Goal: Navigation & Orientation: Find specific page/section

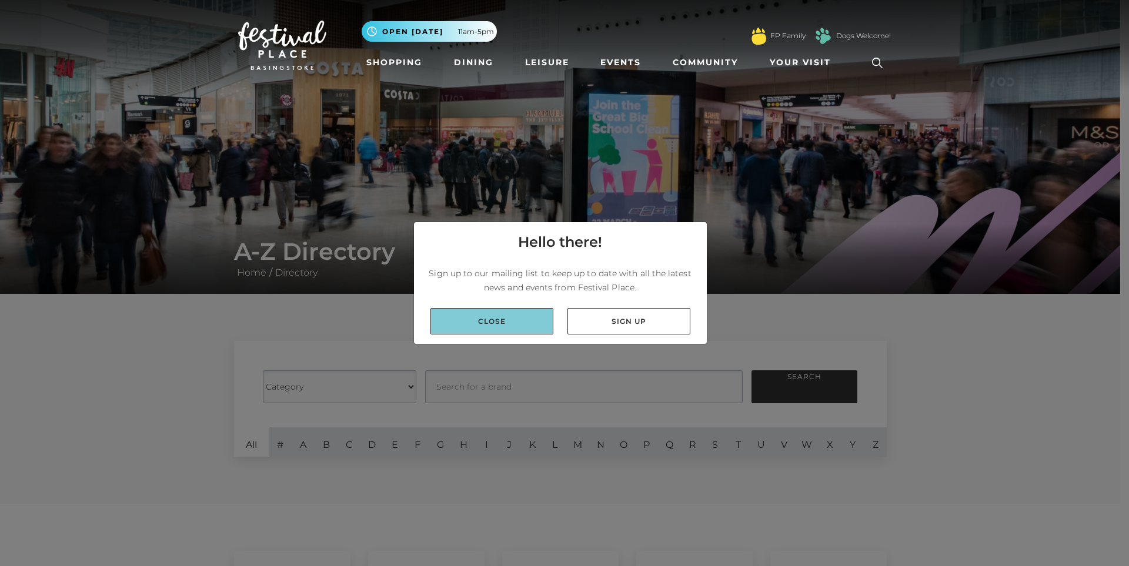
click at [521, 317] on link "Close" at bounding box center [491, 321] width 123 height 26
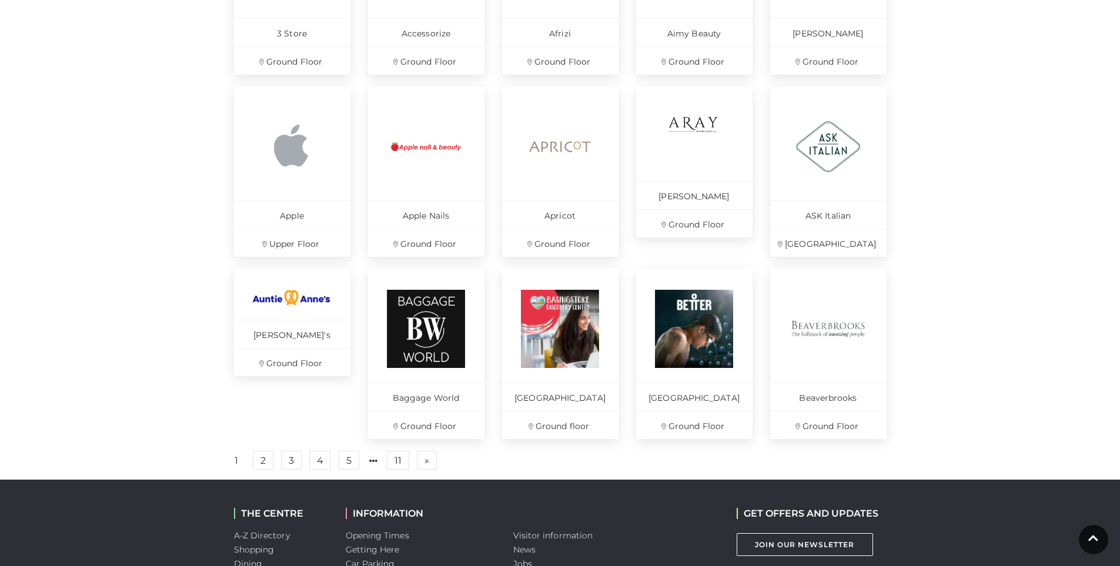
scroll to position [706, 0]
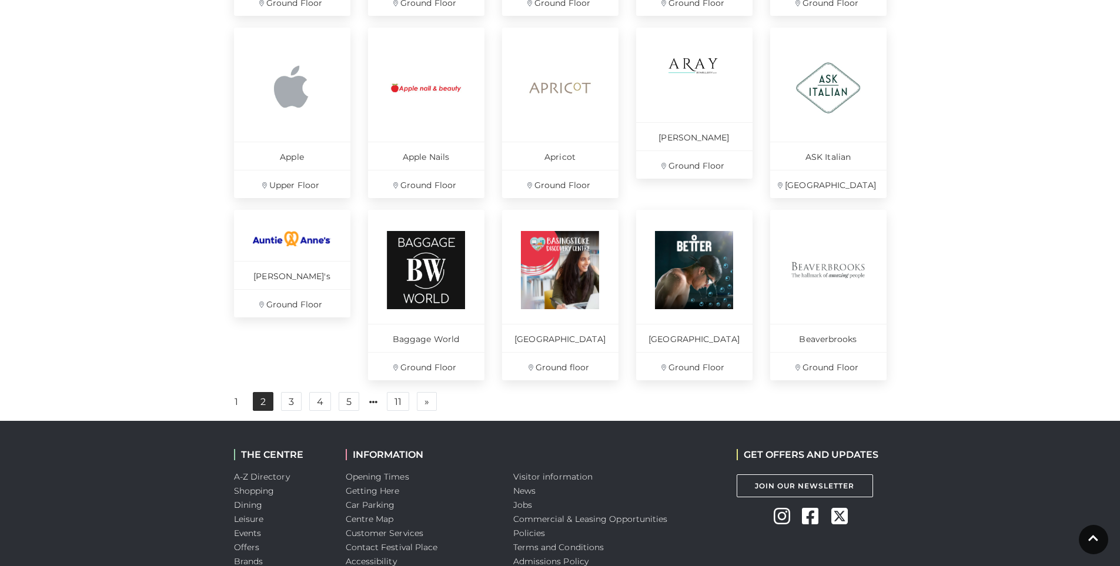
click at [268, 411] on link "2" at bounding box center [263, 401] width 21 height 19
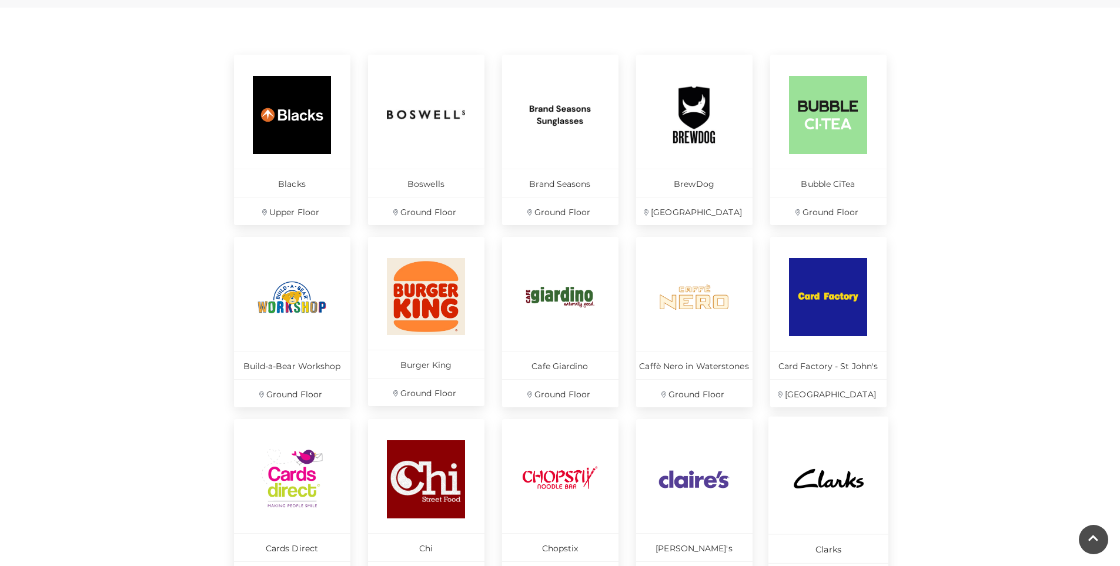
scroll to position [706, 0]
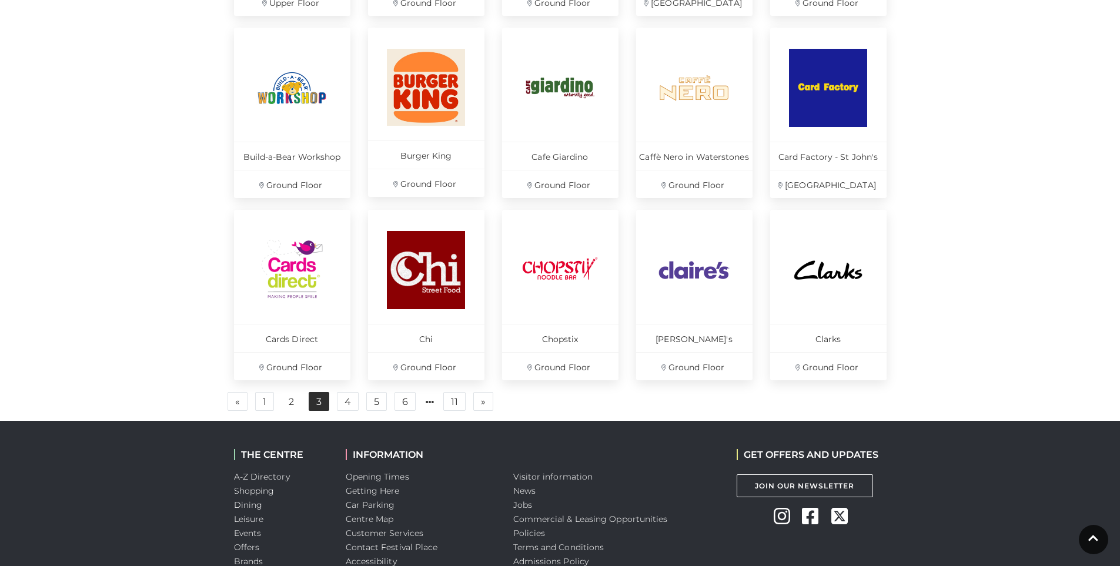
click at [327, 402] on link "3" at bounding box center [319, 401] width 21 height 19
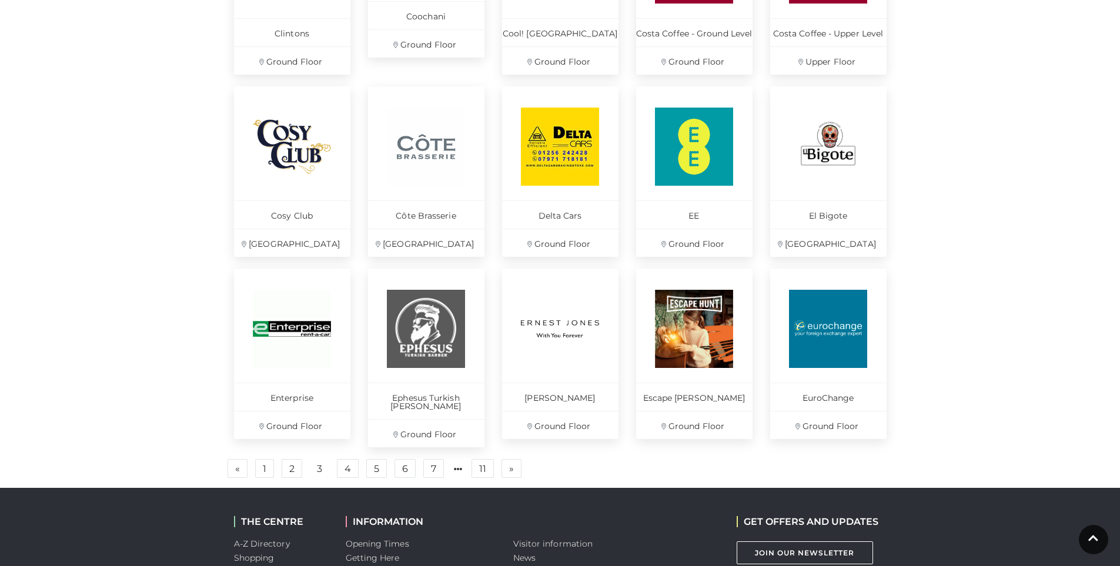
scroll to position [706, 0]
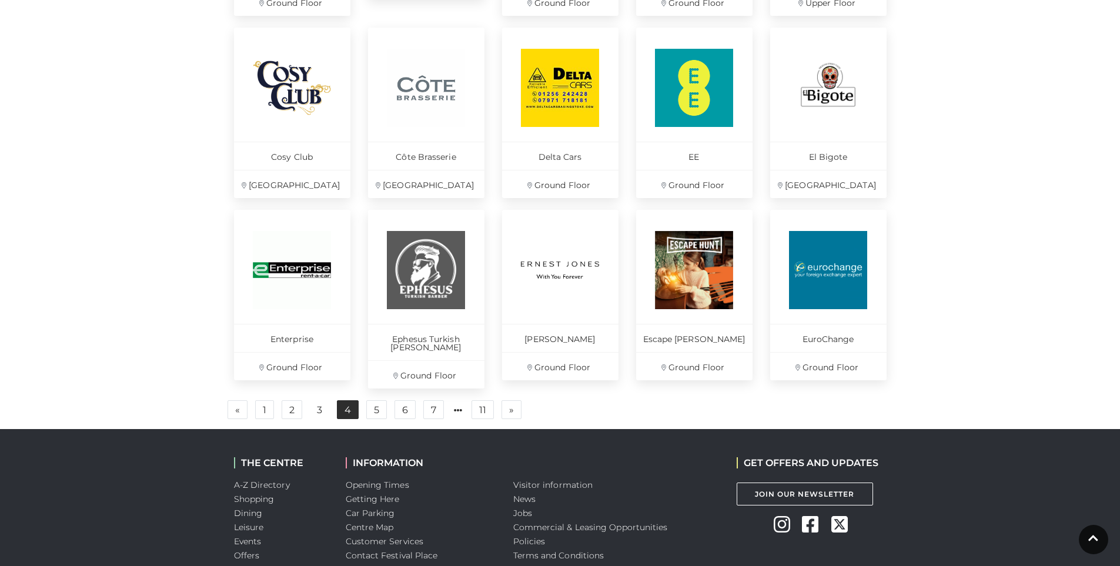
click at [349, 404] on link "4" at bounding box center [348, 409] width 22 height 19
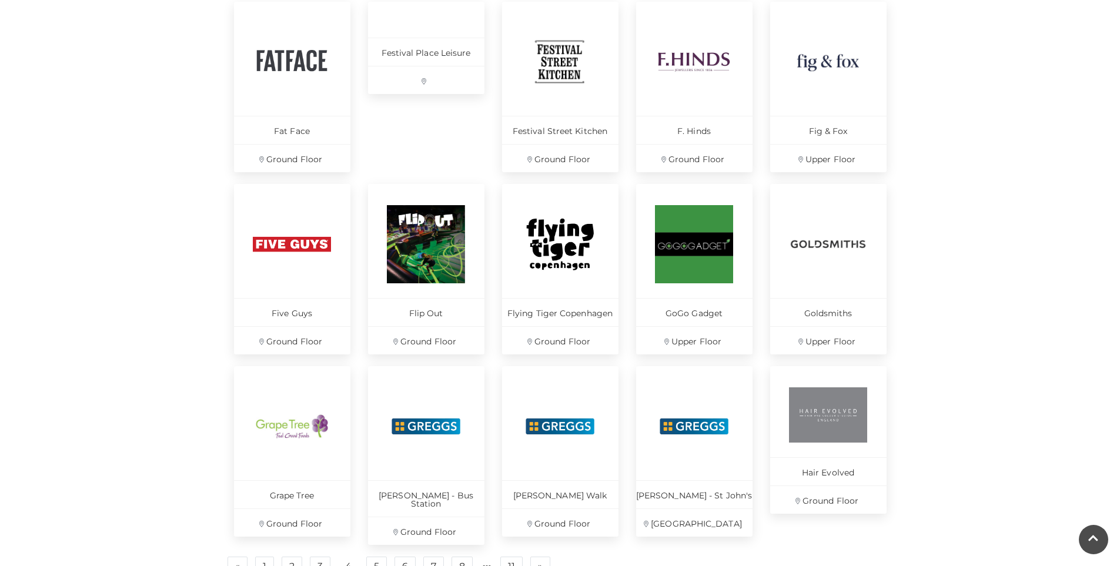
scroll to position [706, 0]
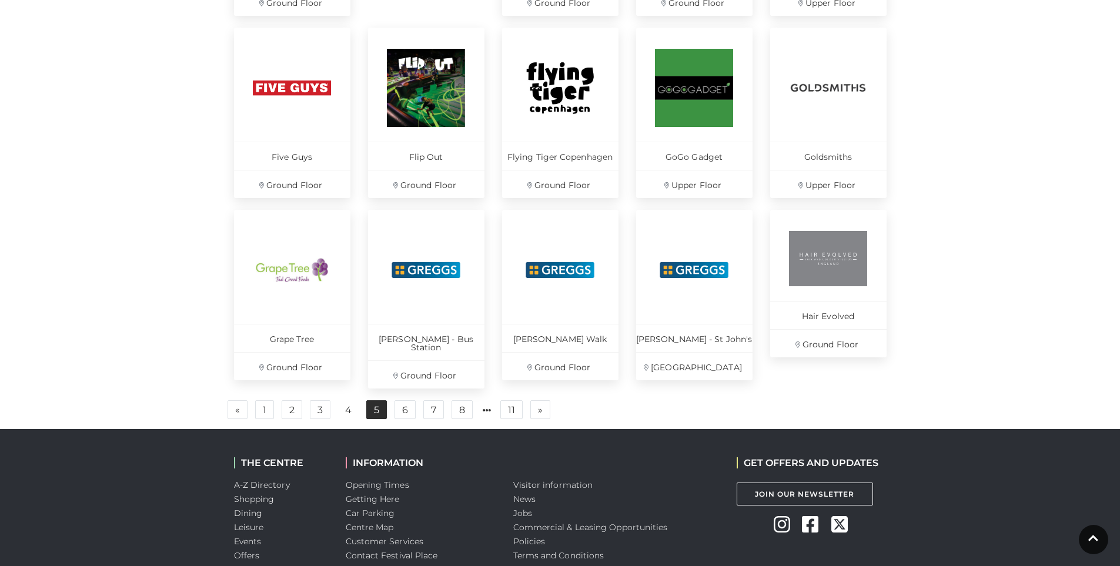
click at [373, 406] on link "5" at bounding box center [376, 409] width 21 height 19
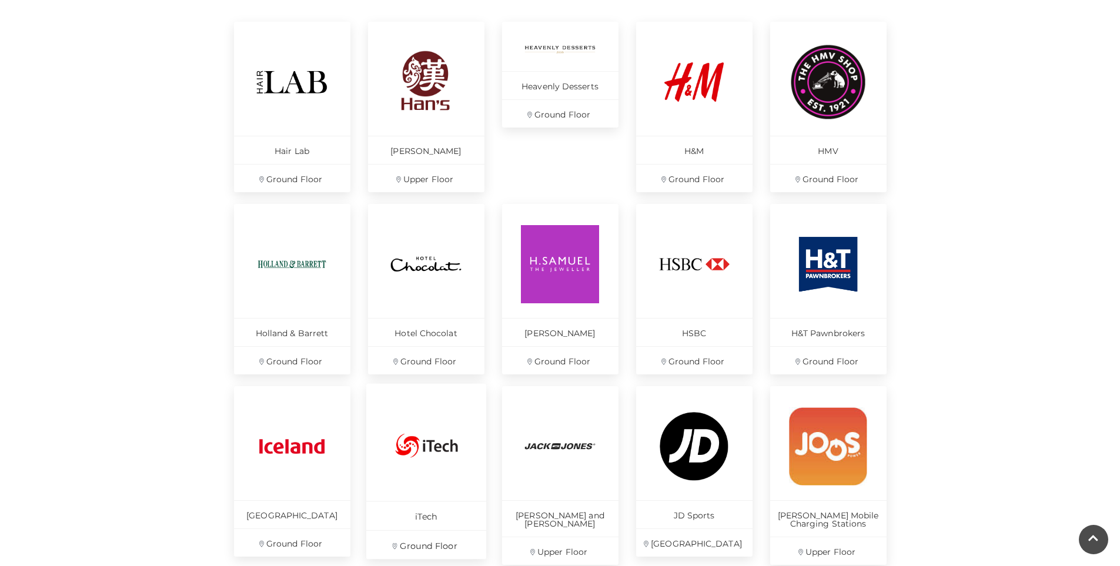
scroll to position [706, 0]
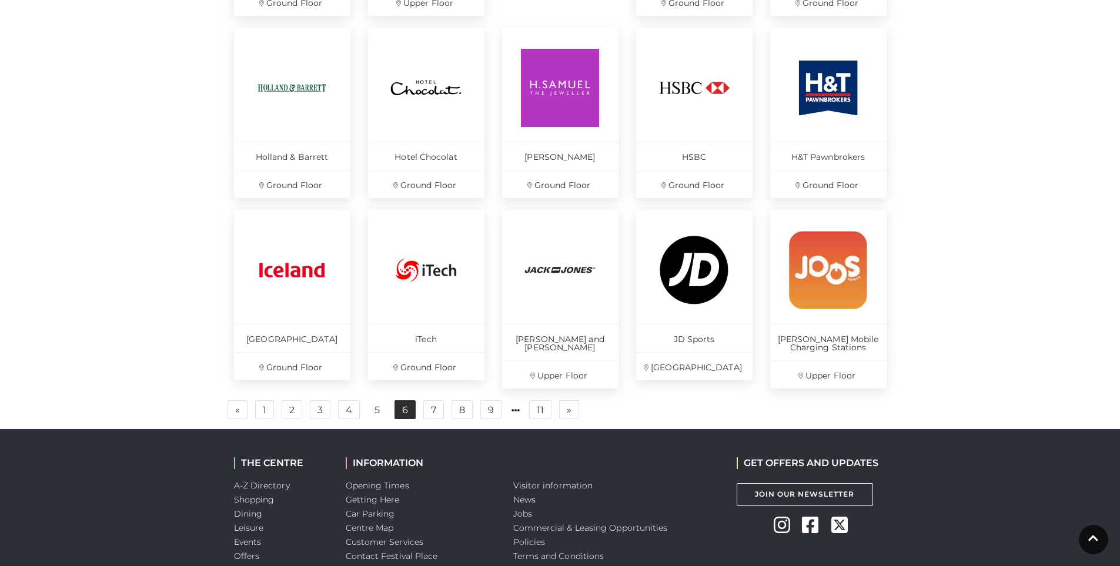
click at [409, 411] on link "6" at bounding box center [405, 409] width 21 height 19
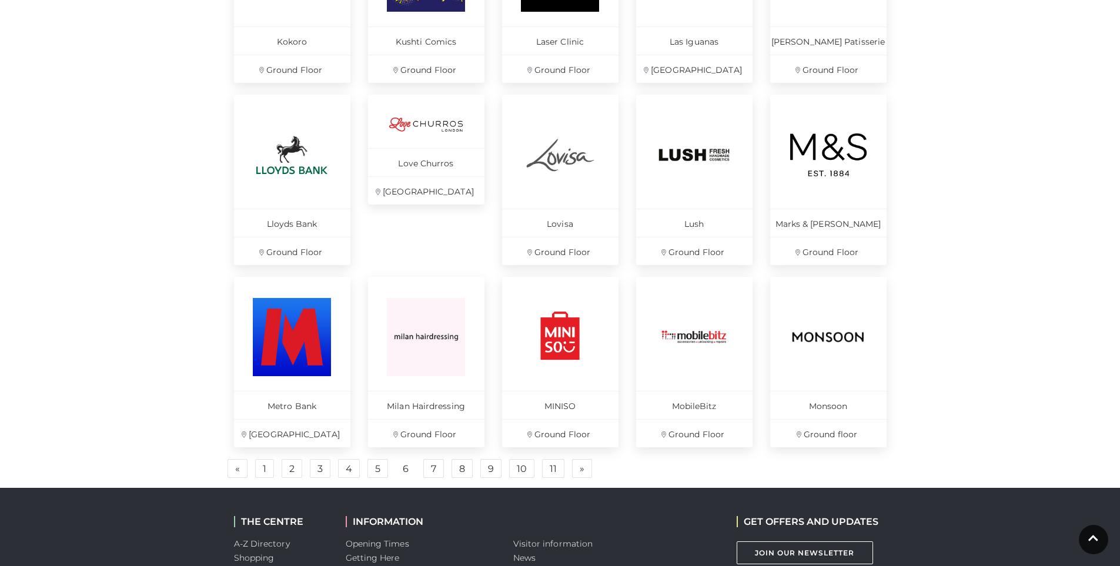
scroll to position [647, 0]
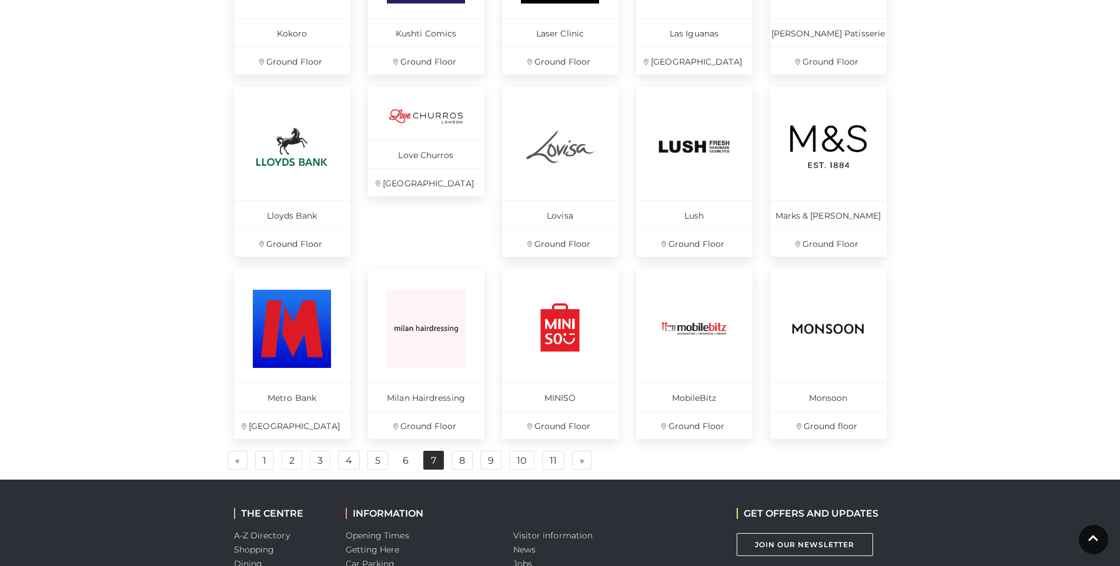
click at [431, 469] on link "7" at bounding box center [433, 460] width 21 height 19
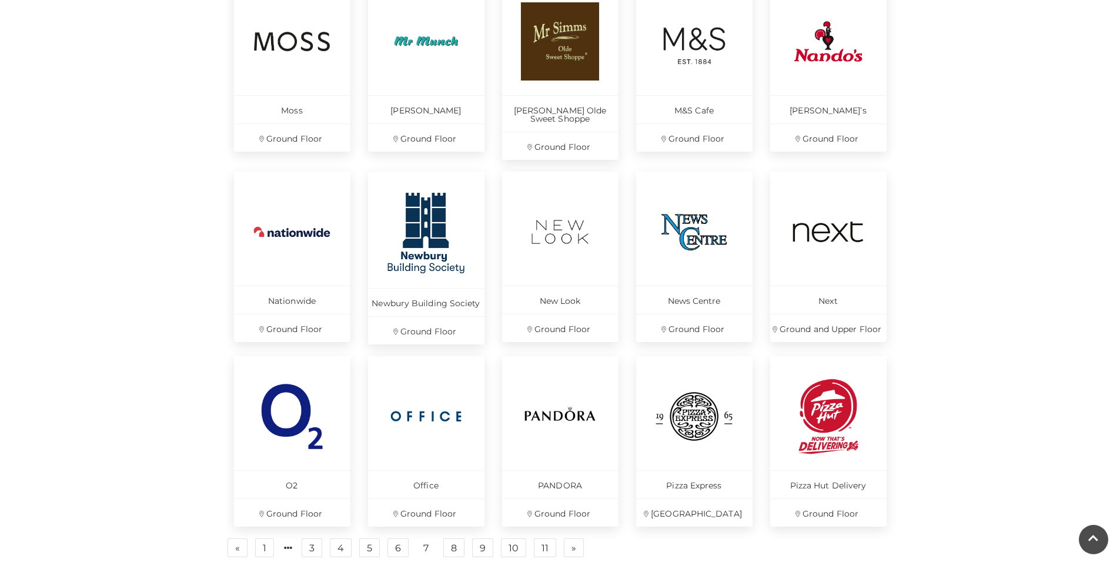
scroll to position [588, 0]
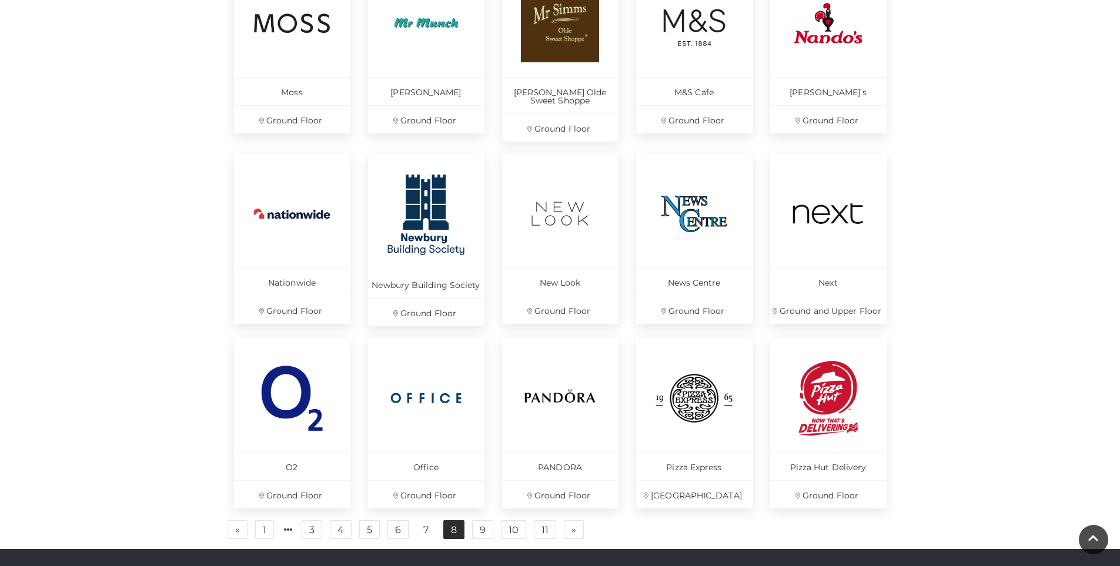
click at [452, 530] on link "8" at bounding box center [453, 529] width 21 height 19
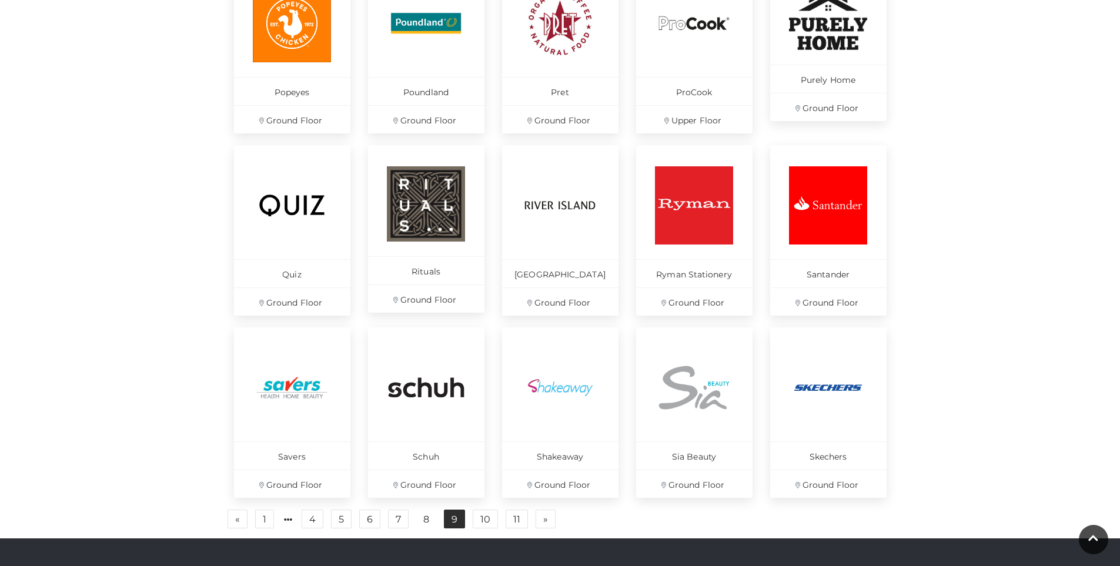
click at [449, 519] on link "9" at bounding box center [454, 519] width 21 height 19
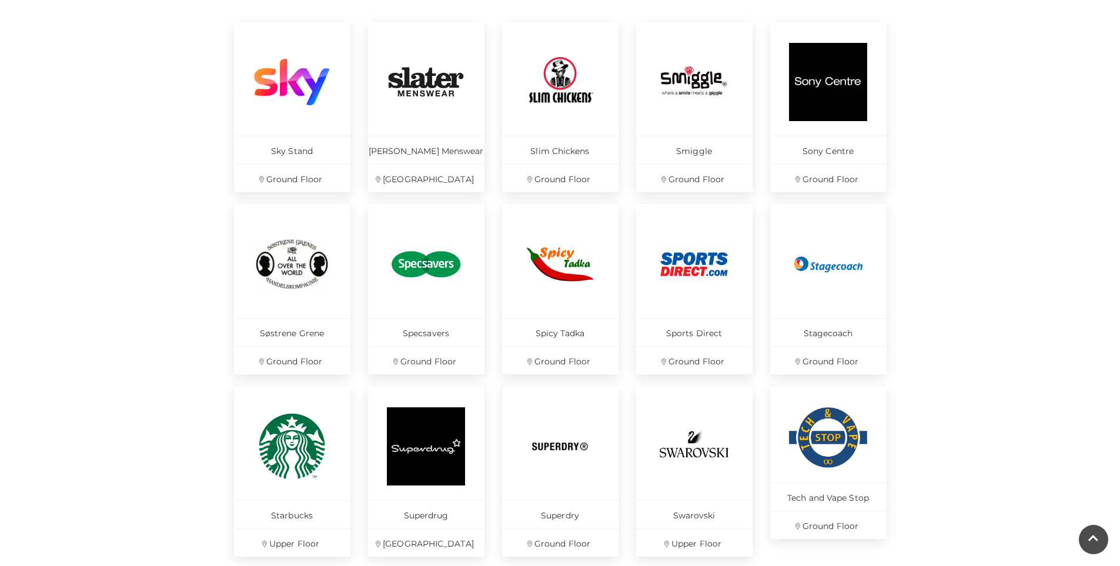
scroll to position [588, 0]
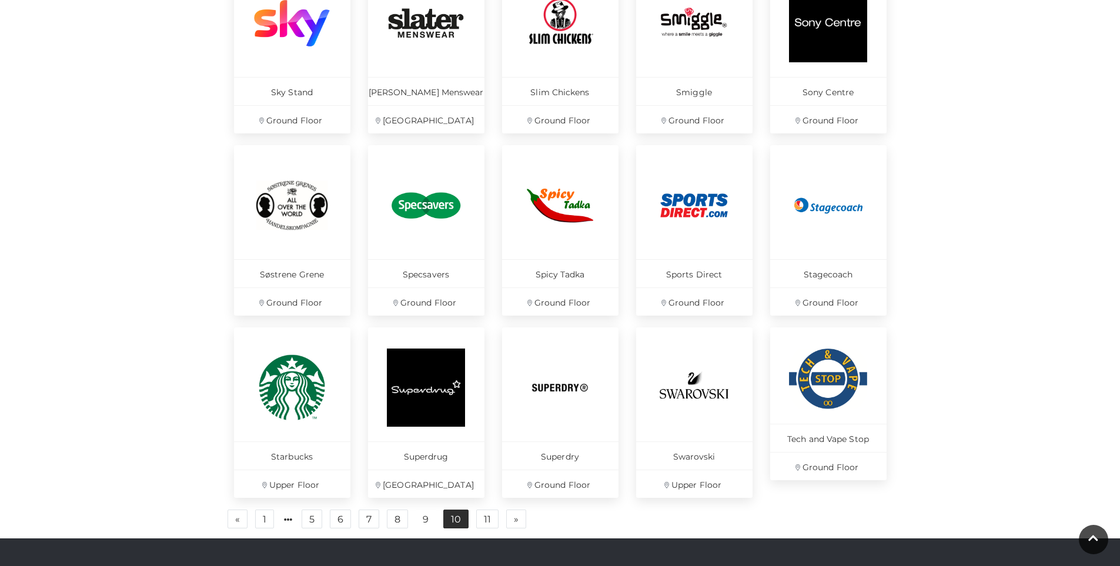
click at [457, 520] on link "10" at bounding box center [455, 519] width 25 height 19
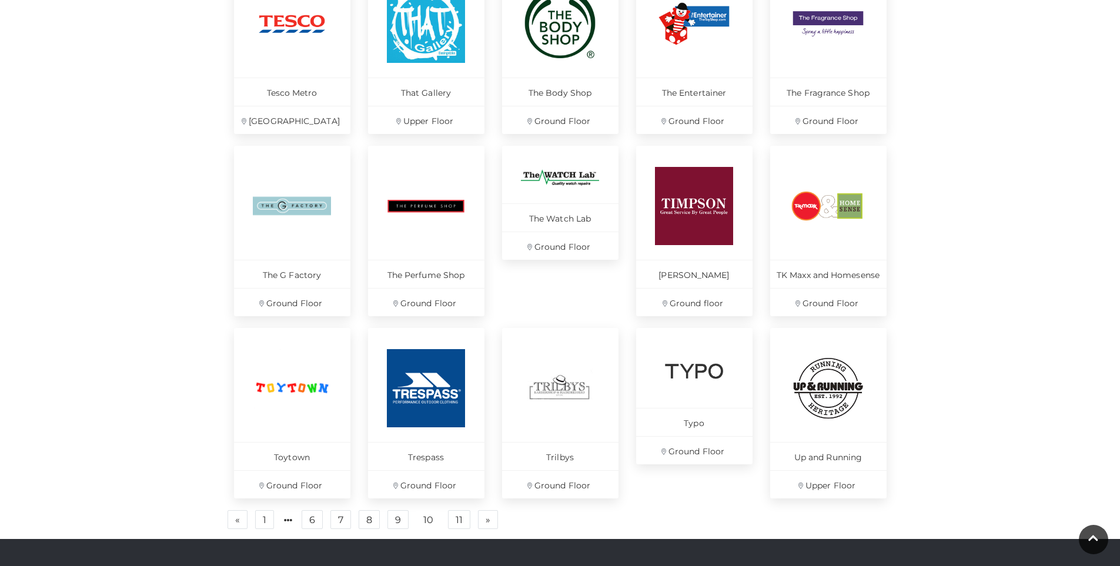
scroll to position [588, 0]
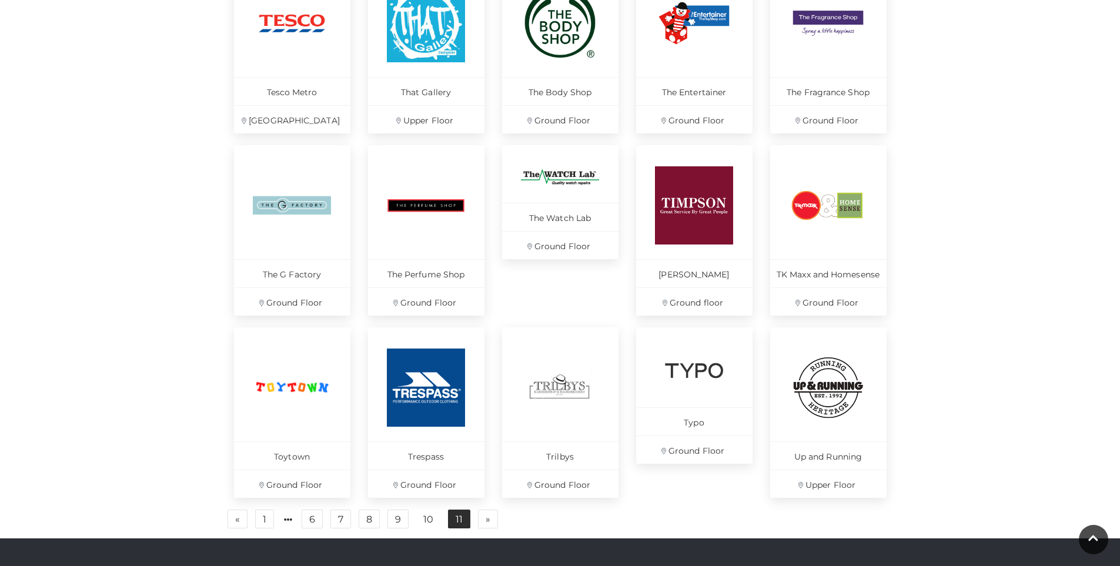
click at [456, 518] on link "11" at bounding box center [459, 519] width 22 height 19
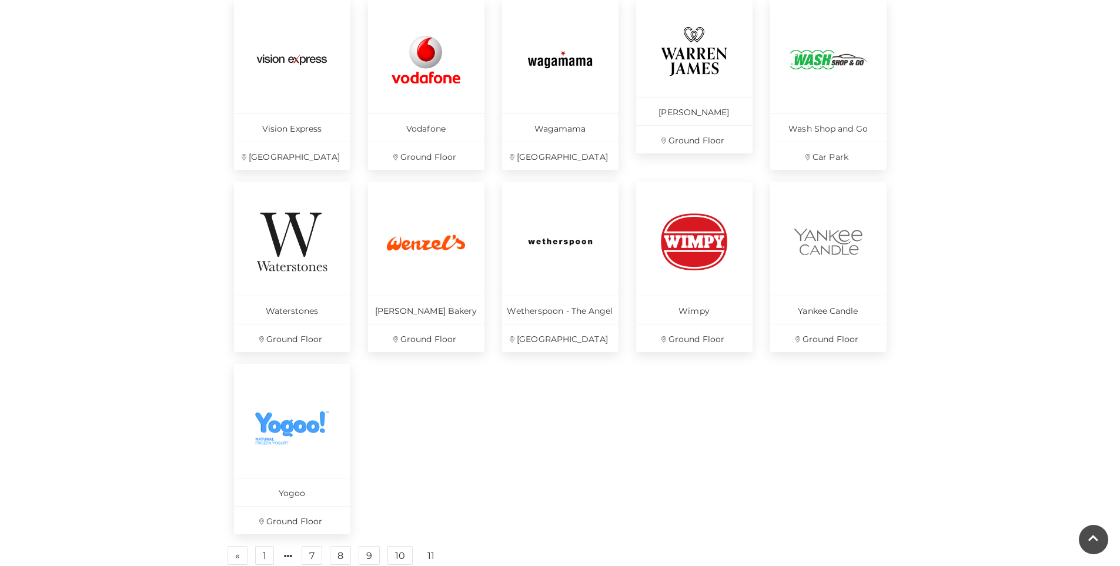
scroll to position [588, 0]
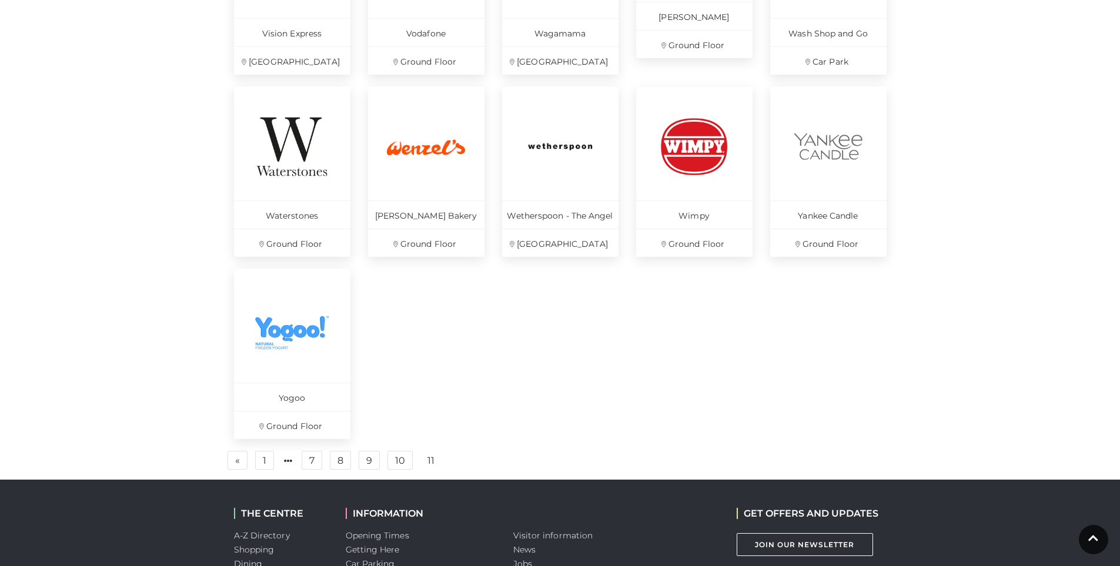
scroll to position [706, 0]
